Goal: Use online tool/utility: Utilize a website feature to perform a specific function

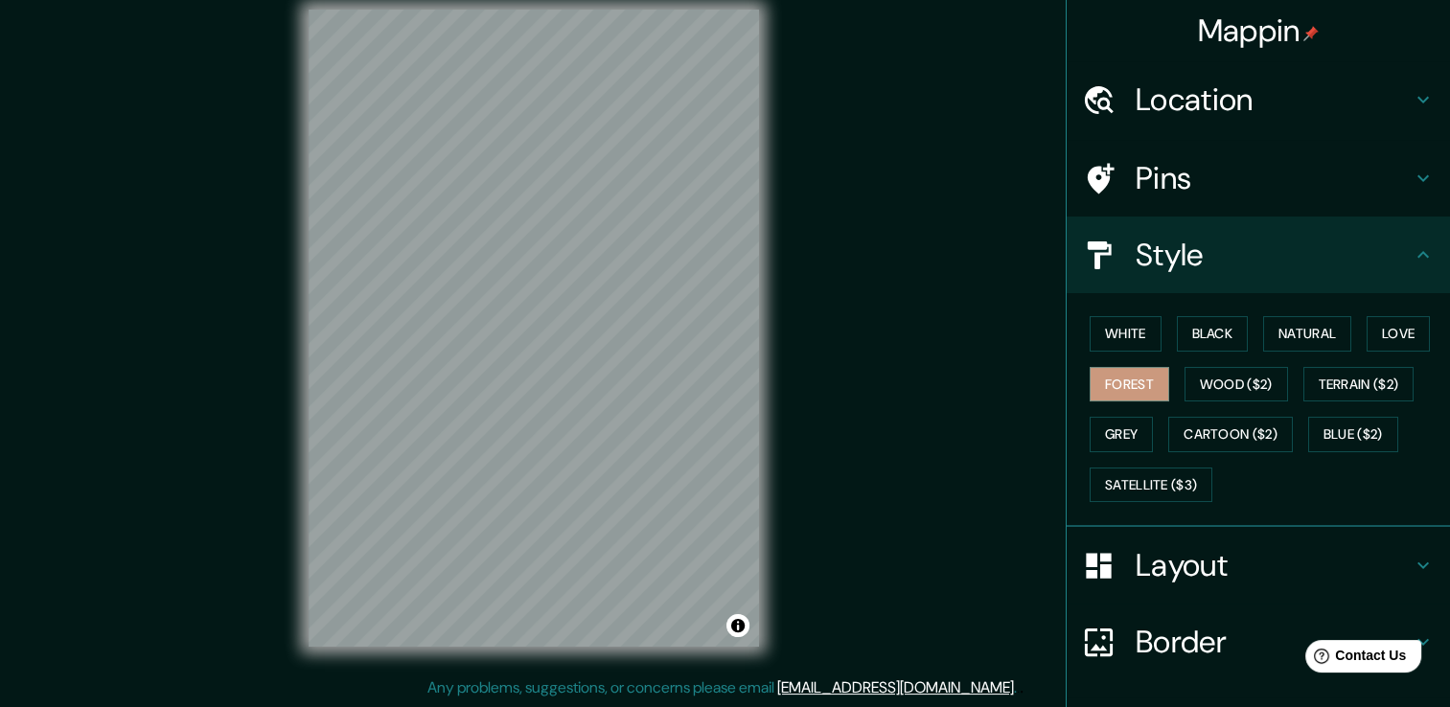
scroll to position [120, 0]
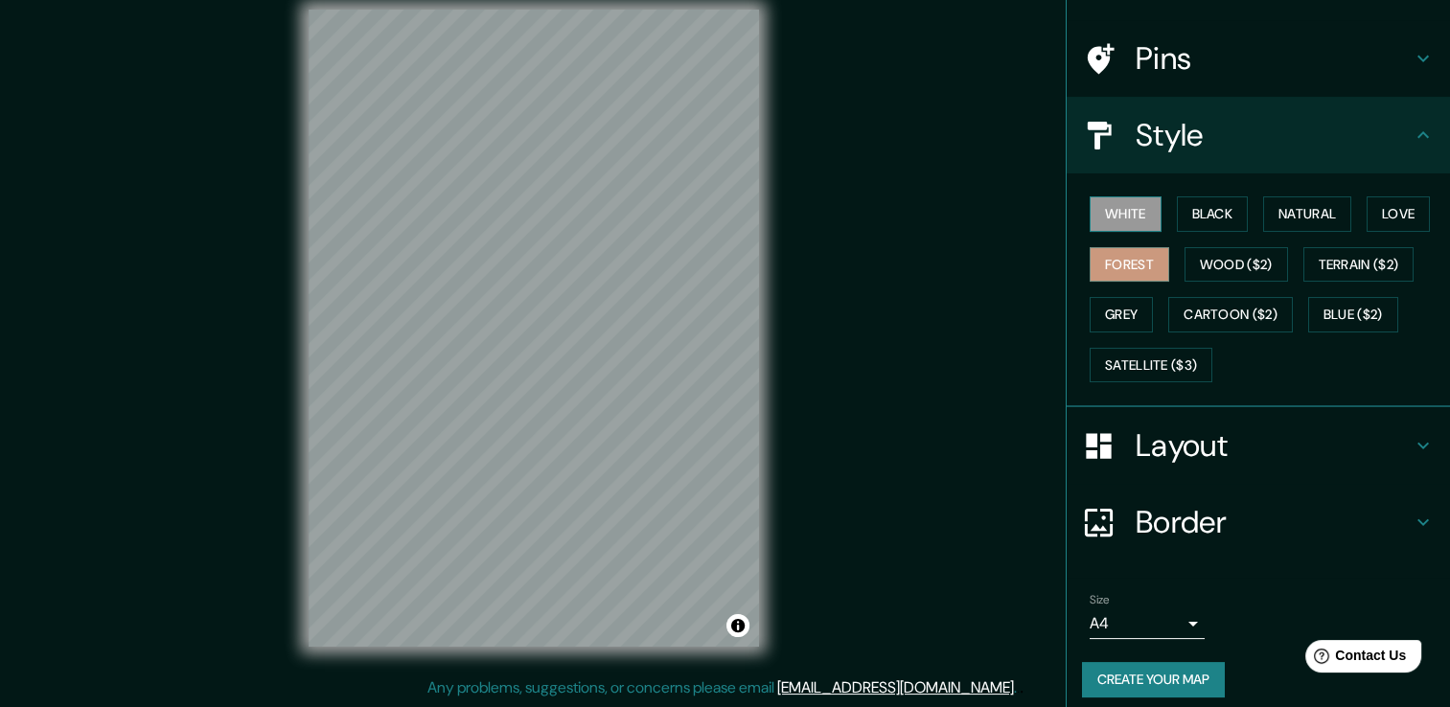
click at [1109, 196] on button "White" at bounding box center [1126, 213] width 72 height 35
click at [1189, 196] on button "Black" at bounding box center [1213, 213] width 72 height 35
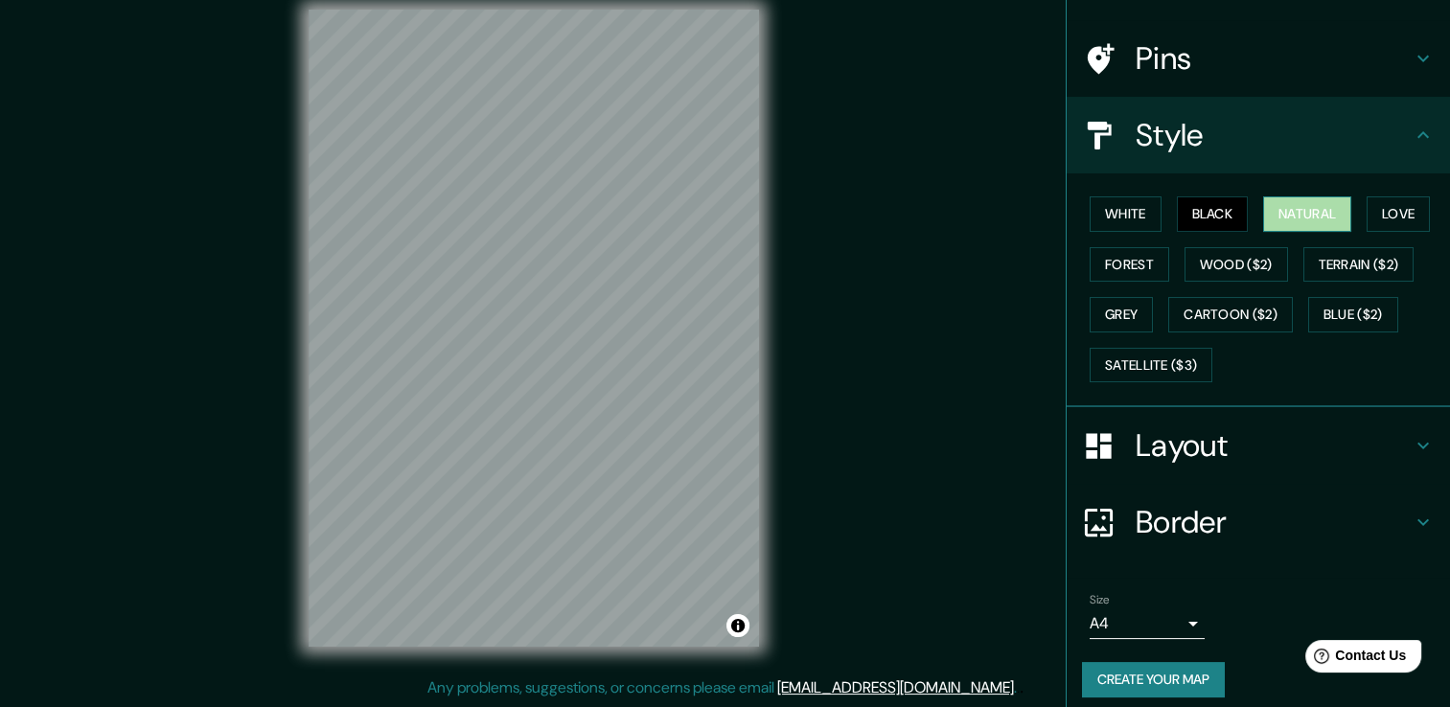
click at [1275, 196] on button "Natural" at bounding box center [1307, 213] width 88 height 35
click at [1371, 209] on button "Love" at bounding box center [1397, 213] width 63 height 35
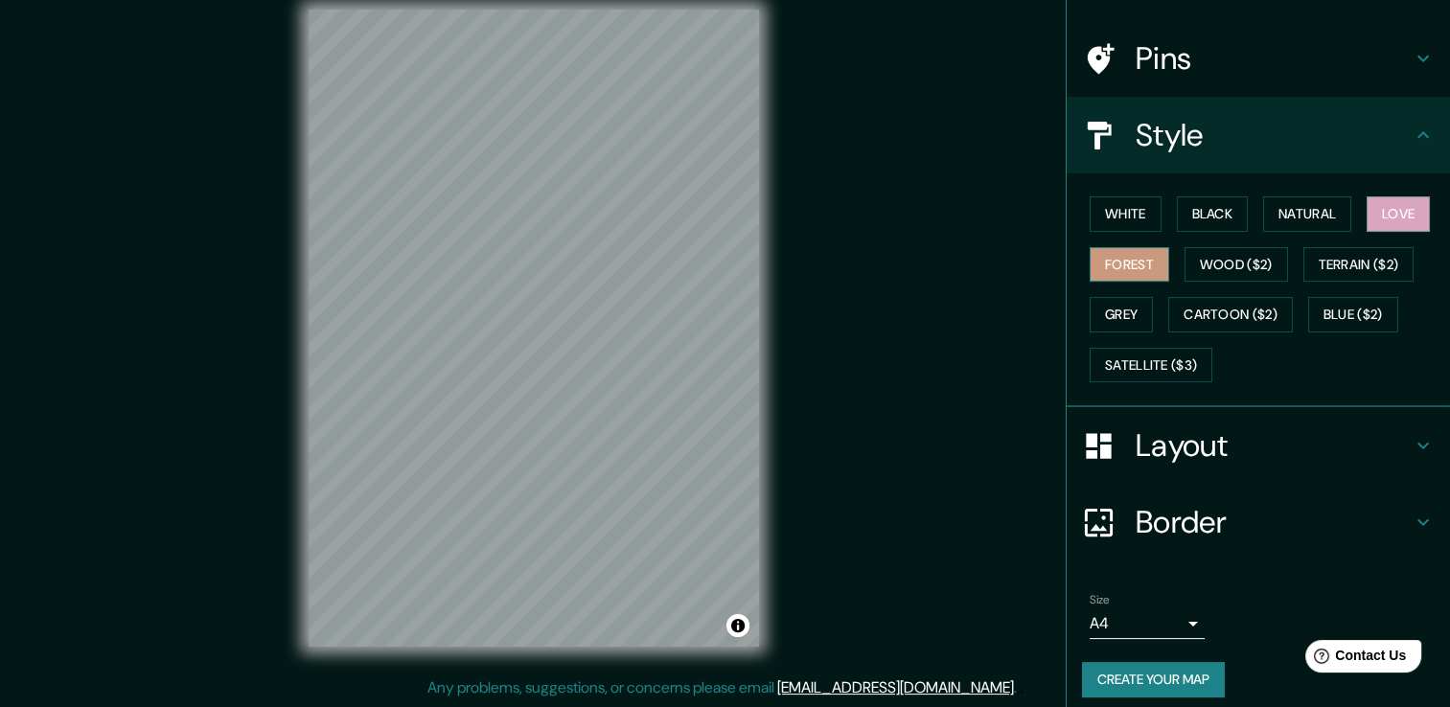
click at [1115, 268] on button "Forest" at bounding box center [1130, 264] width 80 height 35
click at [1182, 429] on h4 "Layout" at bounding box center [1274, 445] width 276 height 38
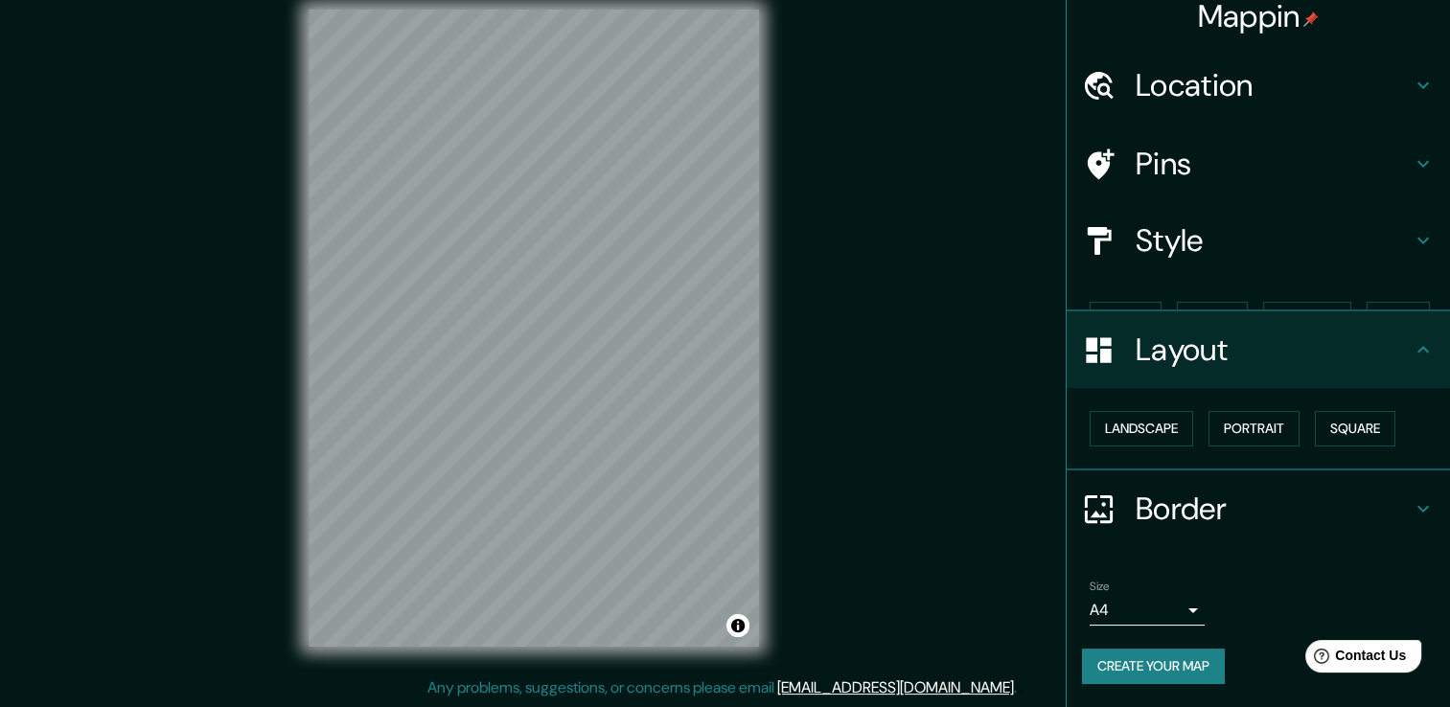
scroll to position [0, 0]
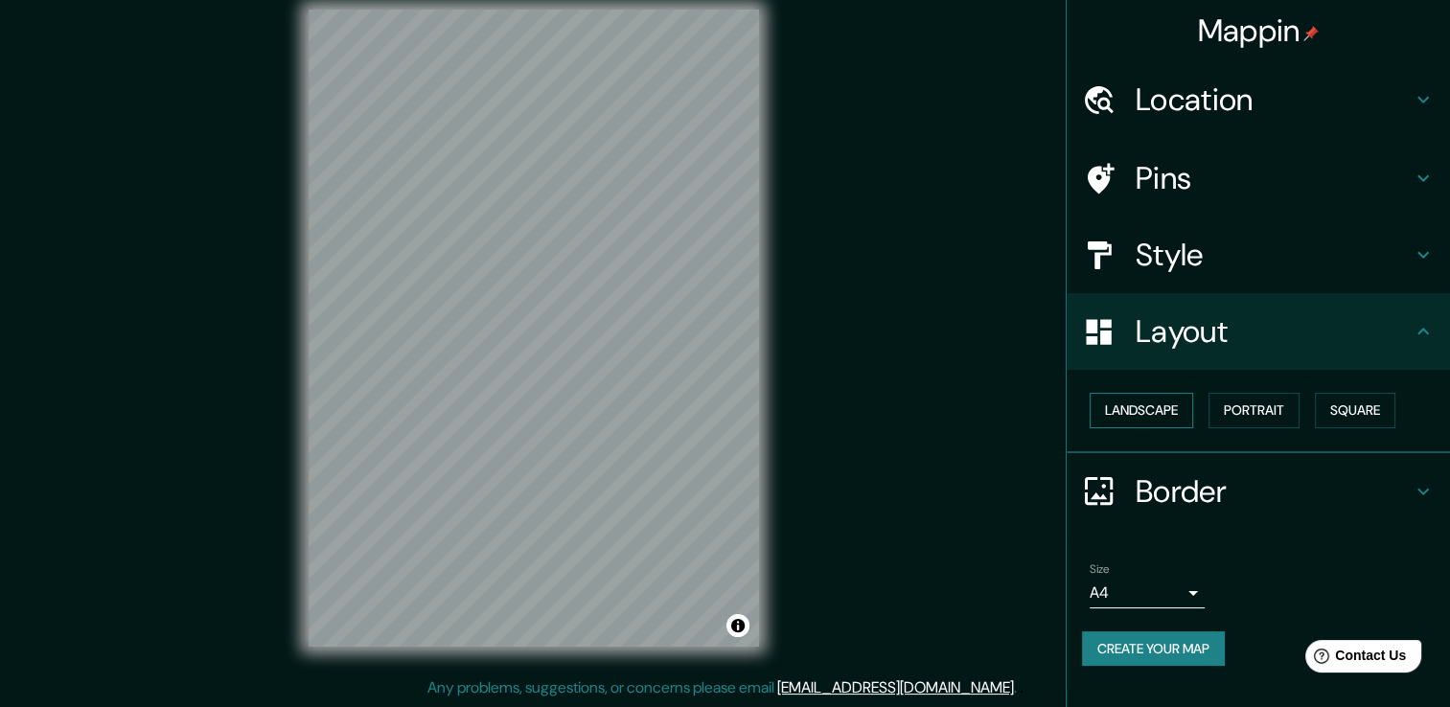
click at [1161, 411] on button "Landscape" at bounding box center [1141, 410] width 103 height 35
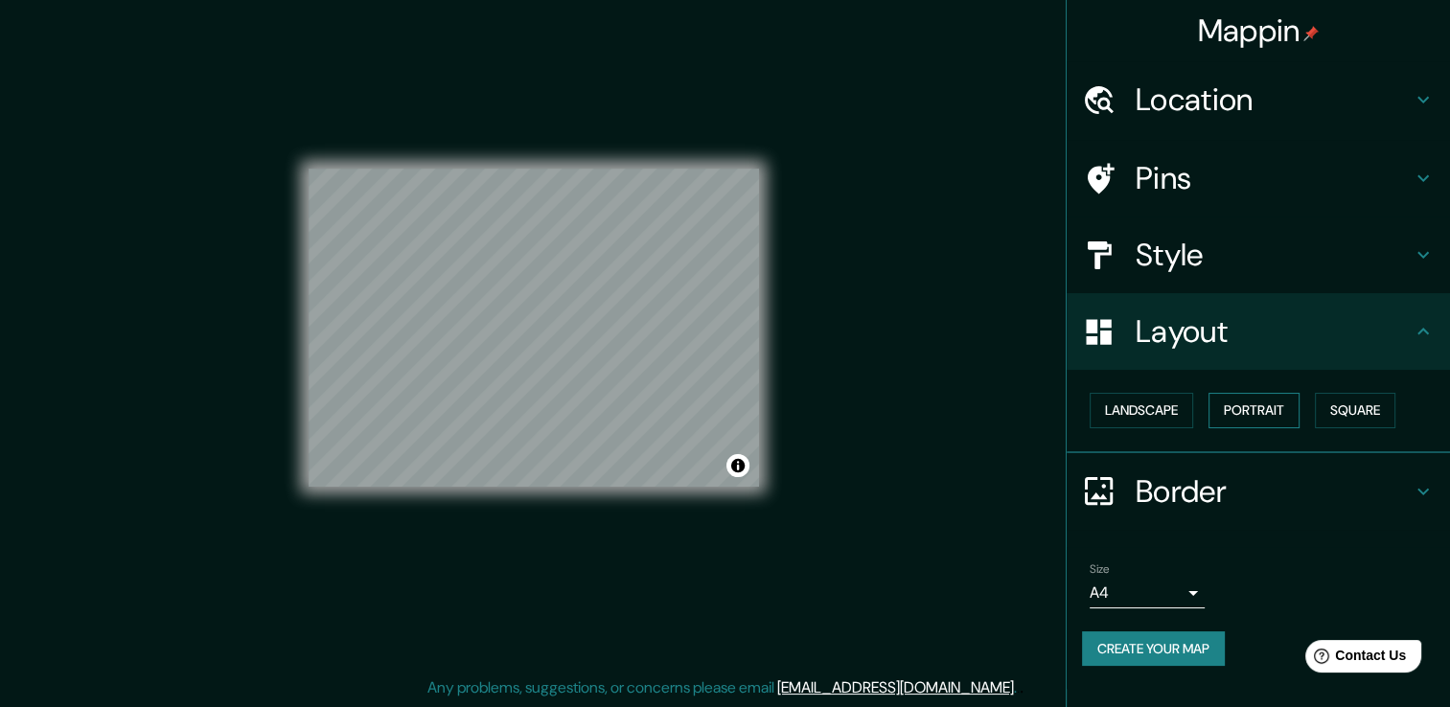
click at [1279, 411] on button "Portrait" at bounding box center [1253, 410] width 91 height 35
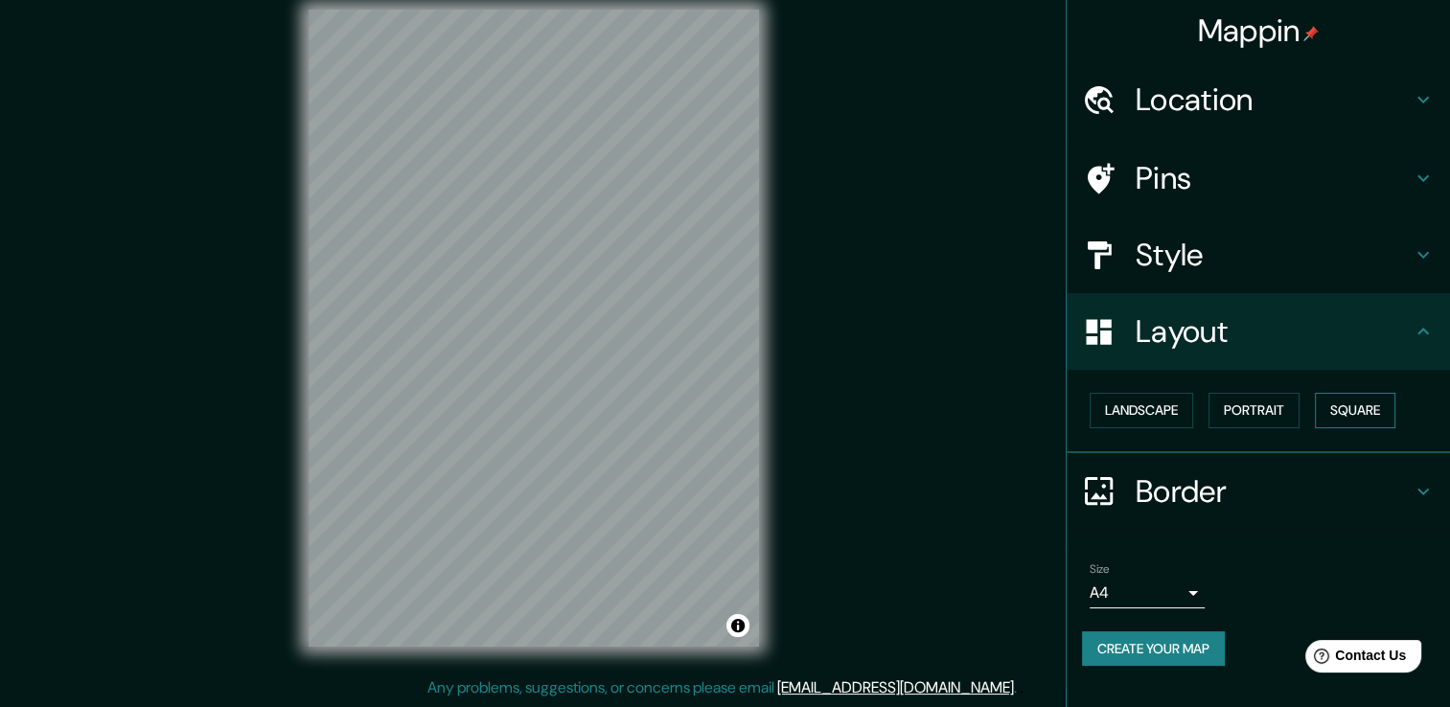
click at [1347, 408] on button "Square" at bounding box center [1355, 410] width 80 height 35
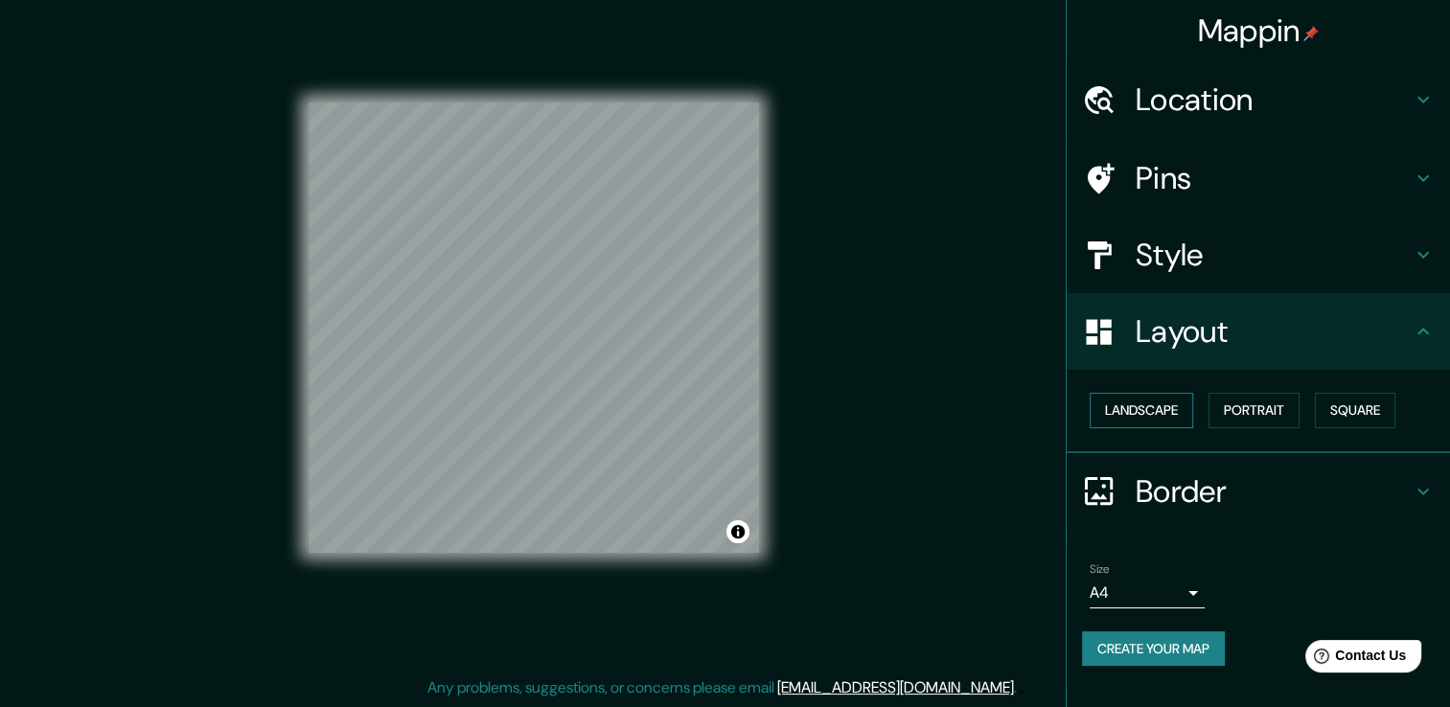
click at [1165, 415] on button "Landscape" at bounding box center [1141, 410] width 103 height 35
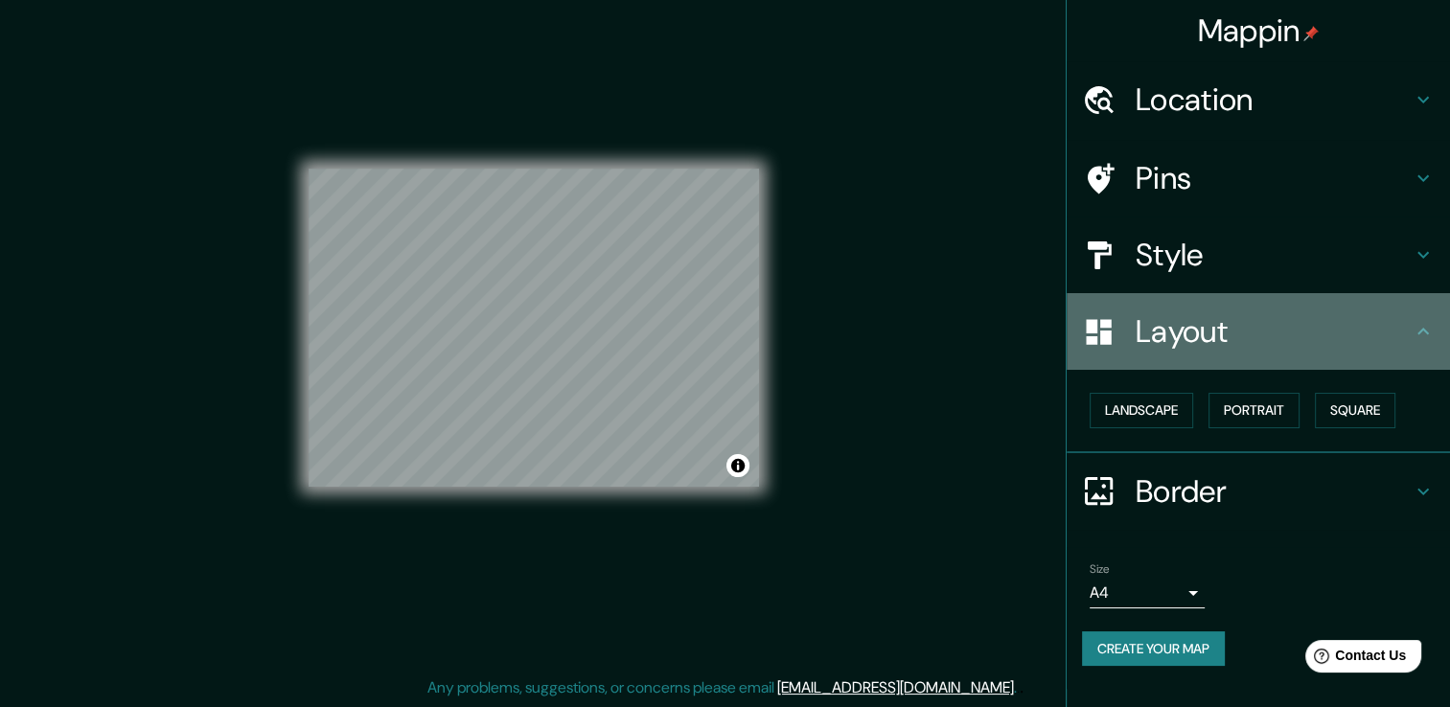
click at [1389, 331] on h4 "Layout" at bounding box center [1274, 331] width 276 height 38
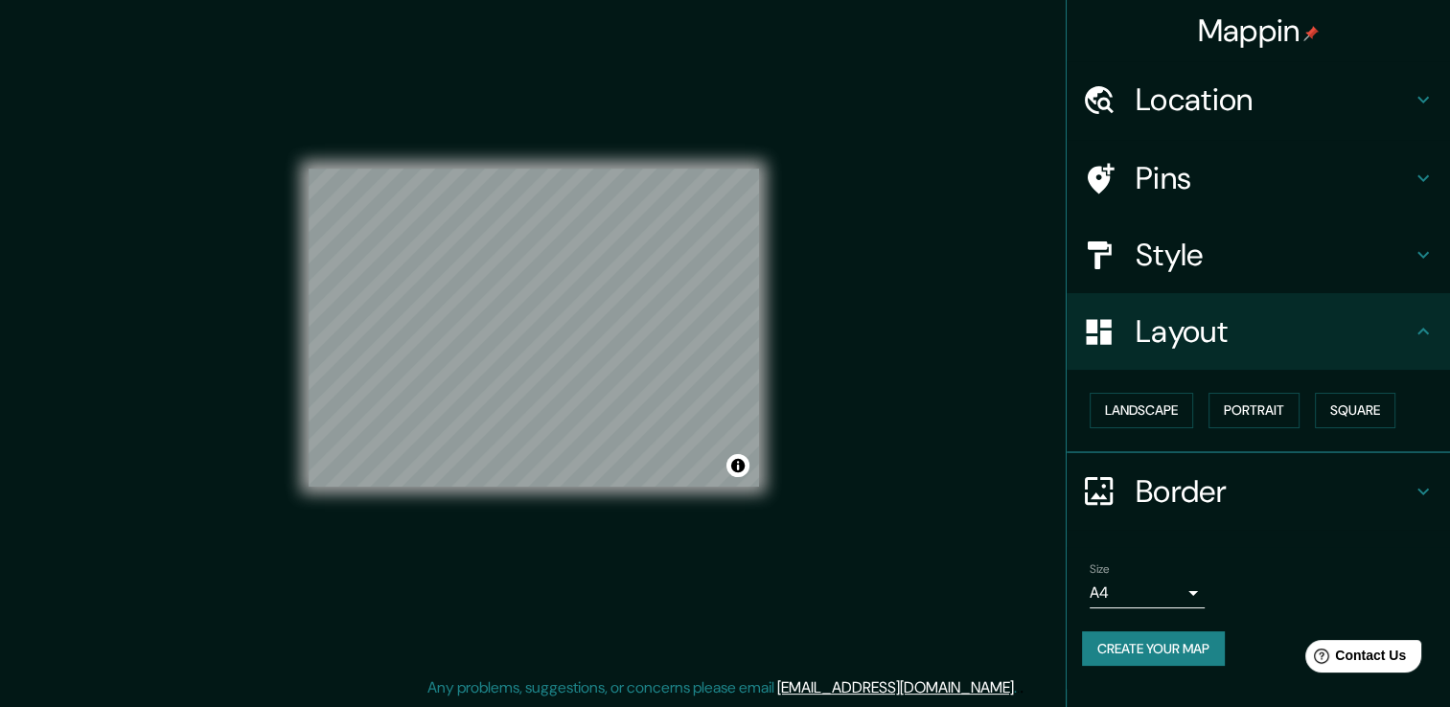
click at [1399, 263] on h4 "Style" at bounding box center [1274, 255] width 276 height 38
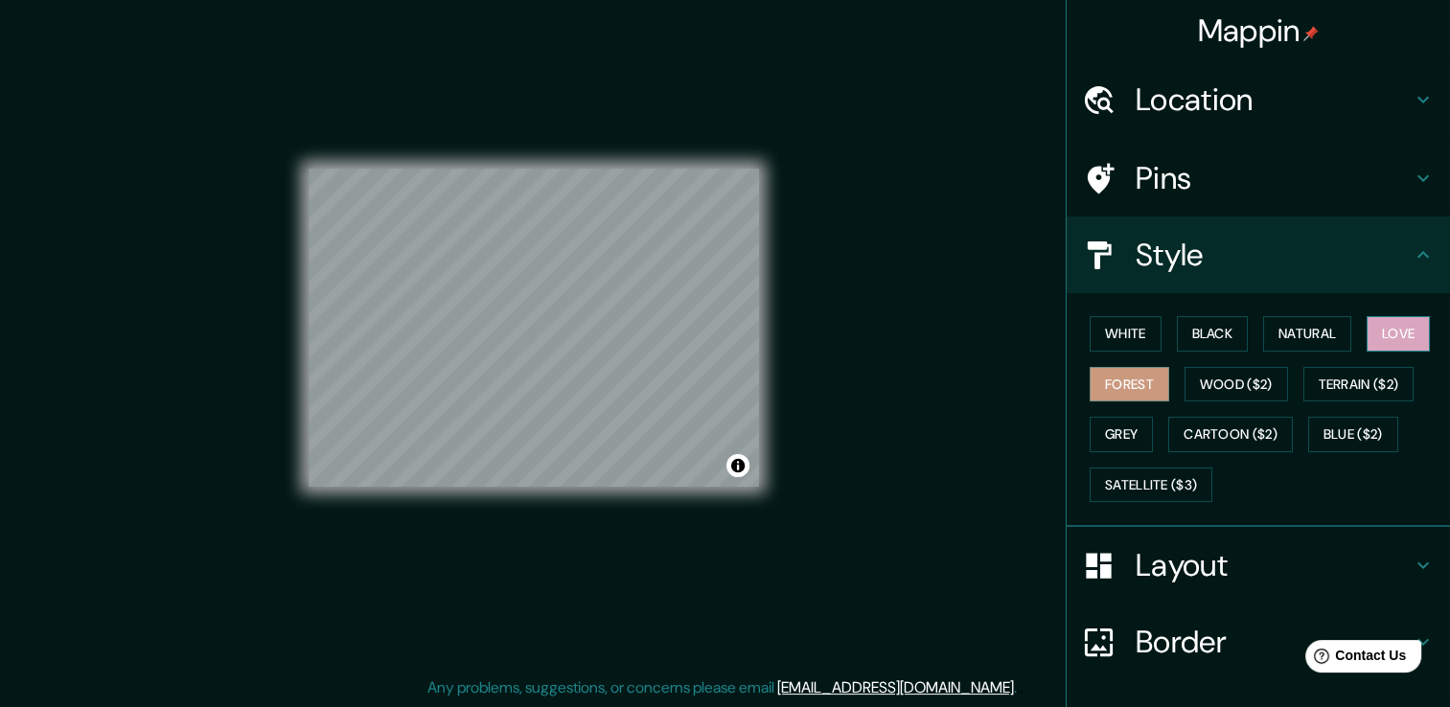
click at [1380, 319] on button "Love" at bounding box center [1397, 333] width 63 height 35
click at [1114, 381] on button "Forest" at bounding box center [1130, 384] width 80 height 35
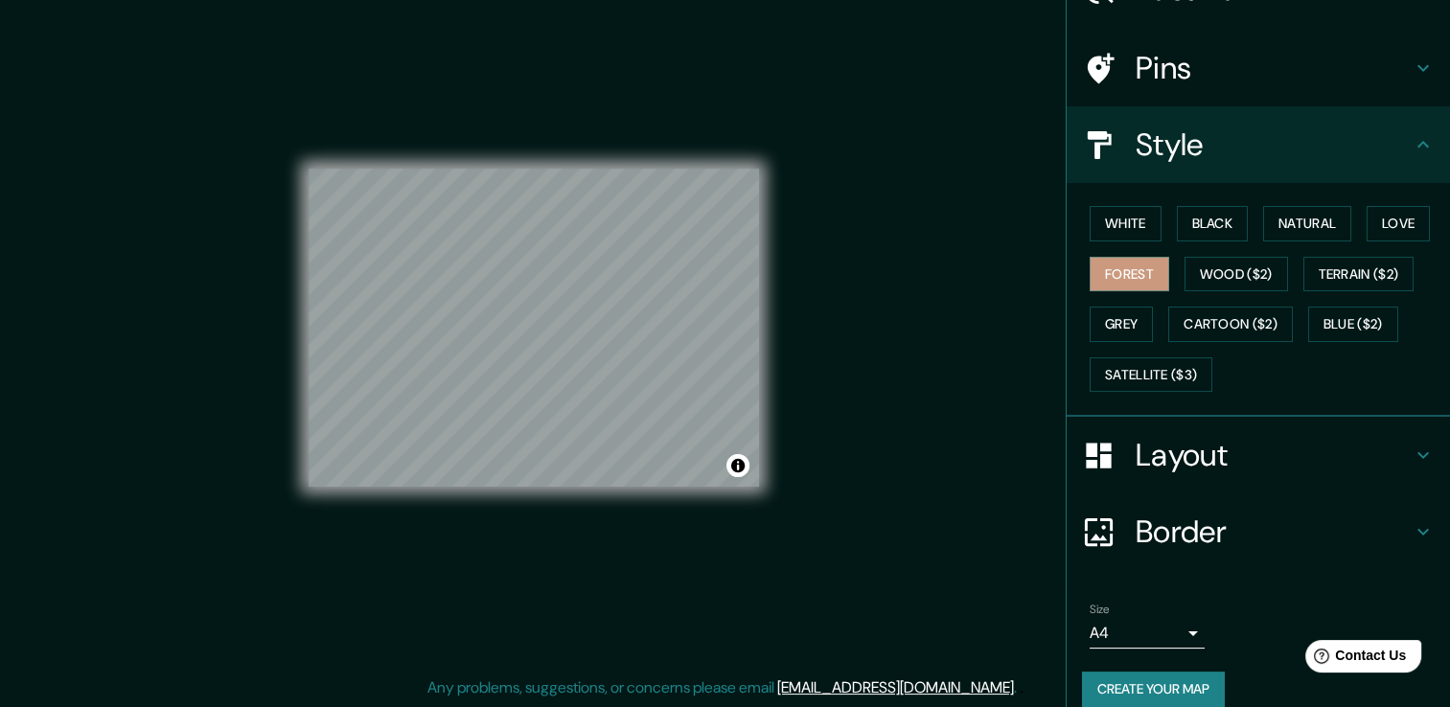
scroll to position [129, 0]
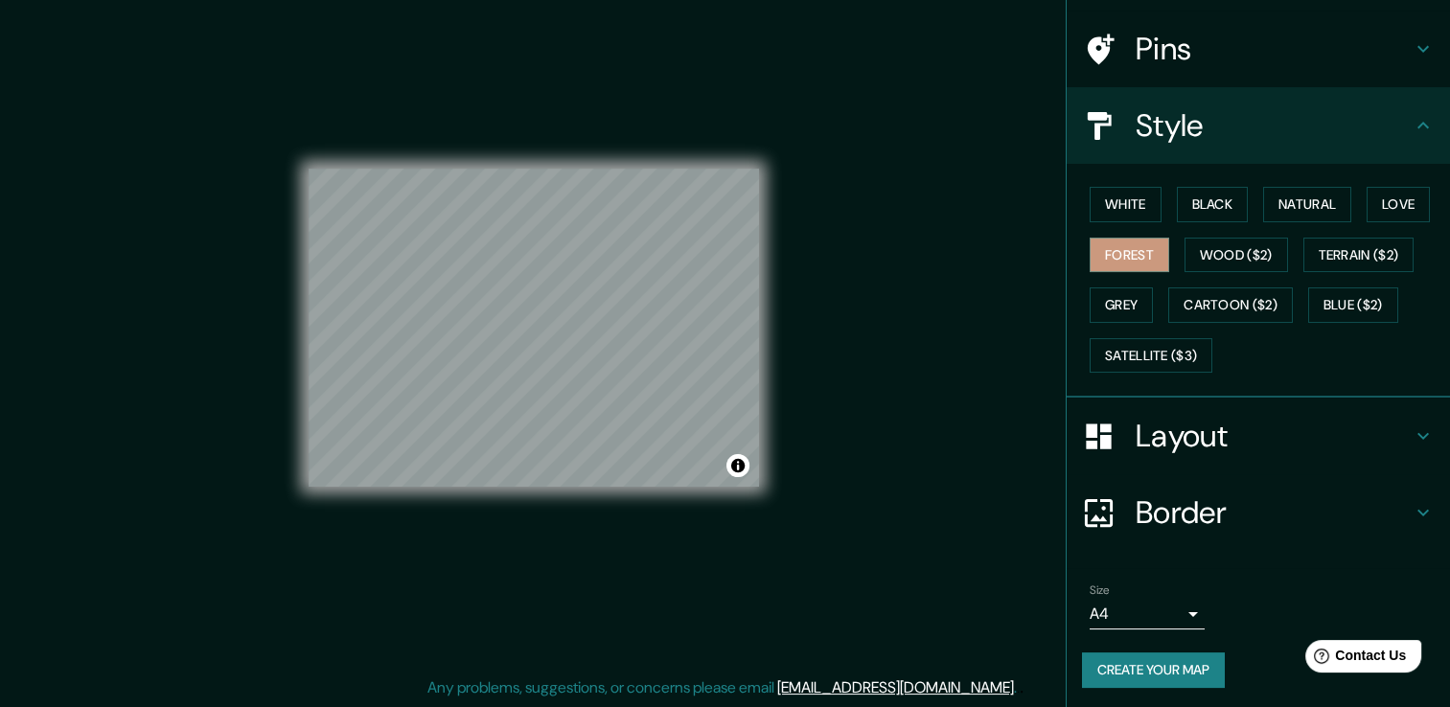
click at [1135, 680] on button "Create your map" at bounding box center [1153, 670] width 143 height 35
